Goal: Find specific page/section: Find specific page/section

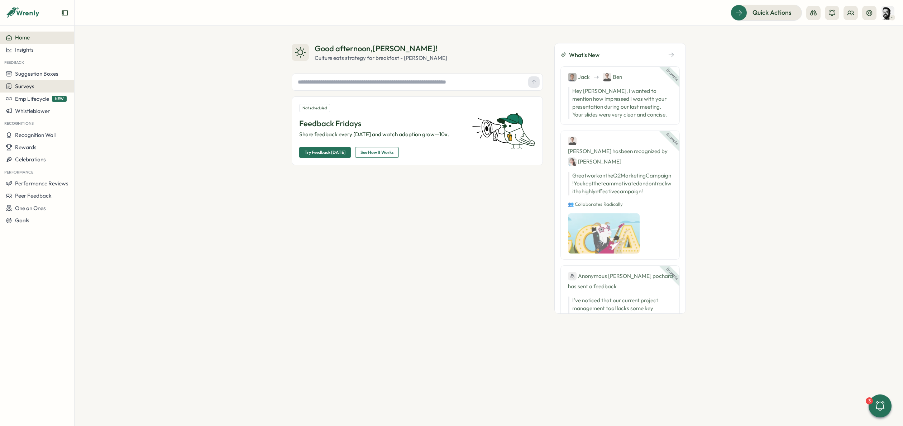
click at [28, 85] on span "Surveys" at bounding box center [24, 86] width 19 height 7
click at [129, 166] on div "Good afternoon , [PERSON_NAME] ! Culture eats strategy for breakfast - [PERSON_…" at bounding box center [489, 226] width 828 height 400
click at [243, 85] on div "Good afternoon , [PERSON_NAME] ! Culture eats strategy for breakfast - [PERSON_…" at bounding box center [489, 226] width 828 height 400
click at [29, 100] on span "Emp Lifecycle" at bounding box center [32, 98] width 34 height 7
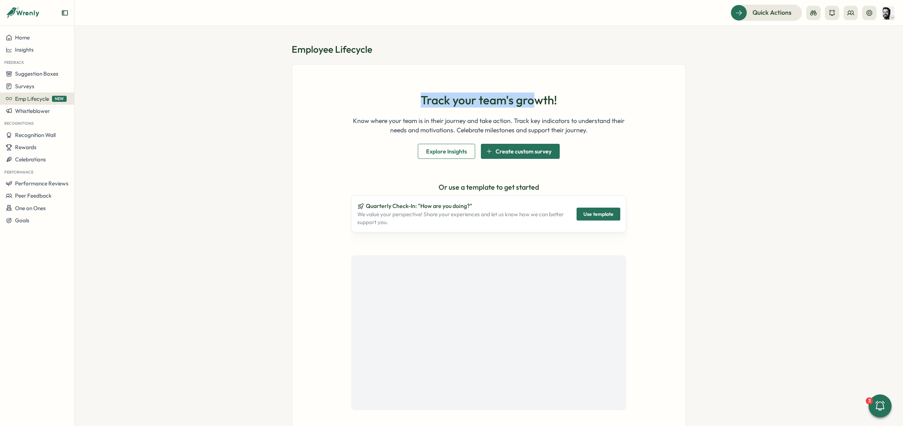
drag, startPoint x: 419, startPoint y: 101, endPoint x: 531, endPoint y: 102, distance: 112.1
click at [531, 102] on h1 "Track your team's growth!" at bounding box center [488, 100] width 136 height 14
click at [320, 145] on div "Track your team's growth! Know where your team is in their journey and take act…" at bounding box center [489, 251] width 394 height 375
click at [23, 41] on span "Home" at bounding box center [22, 37] width 15 height 7
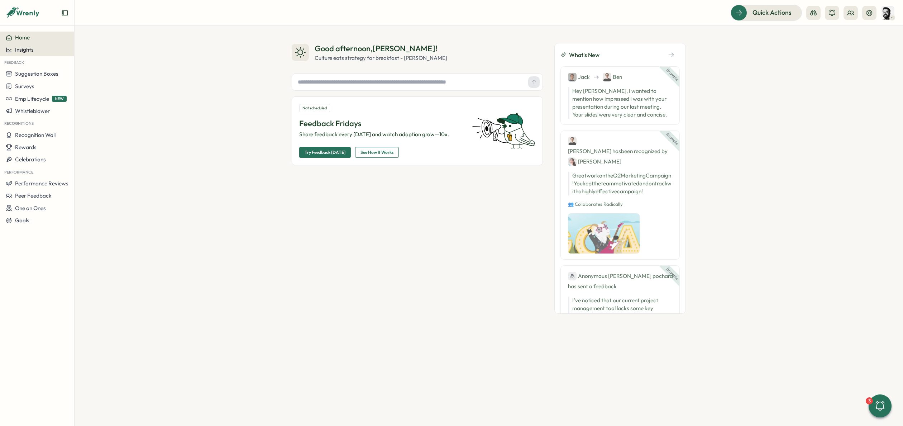
click at [44, 47] on div "Insights" at bounding box center [37, 50] width 63 height 6
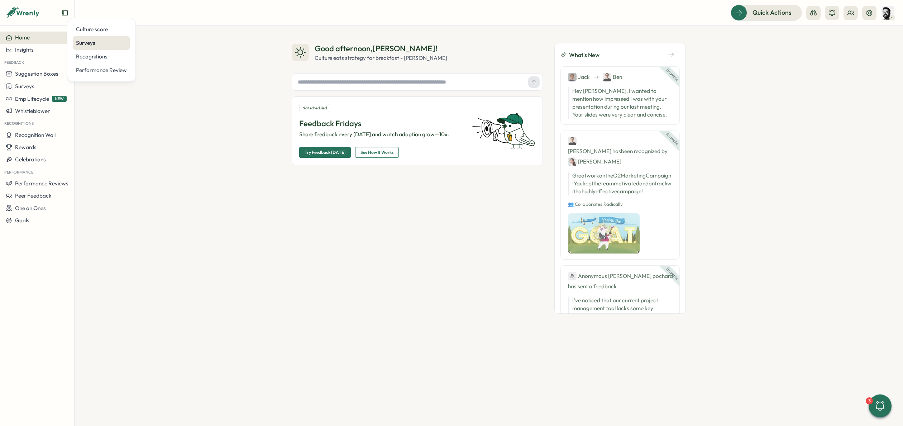
click at [88, 44] on div "Surveys" at bounding box center [101, 43] width 51 height 8
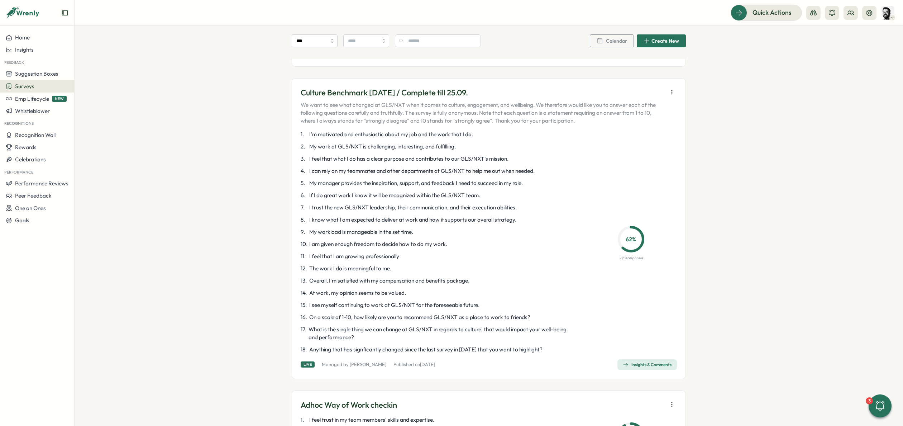
scroll to position [698, 0]
